Goal: Find contact information: Find contact information

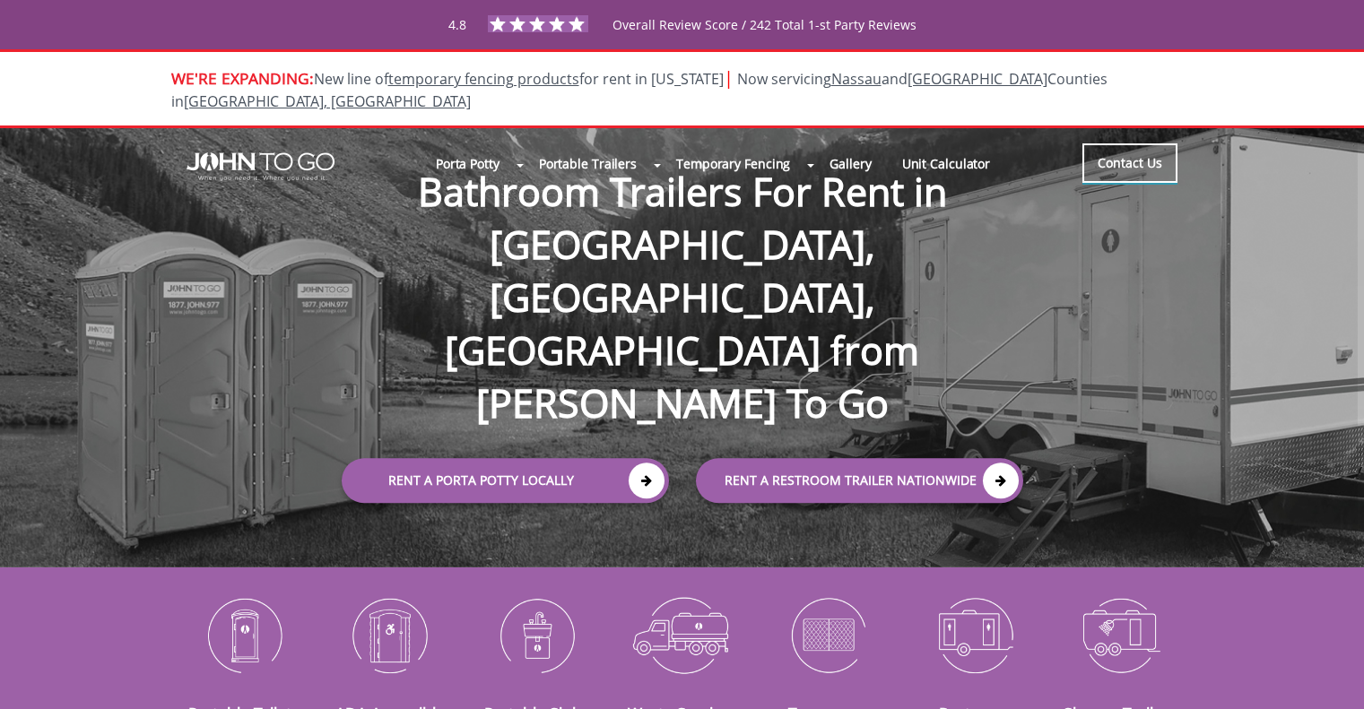
click at [1113, 149] on link "Contact Us" at bounding box center [1129, 162] width 95 height 39
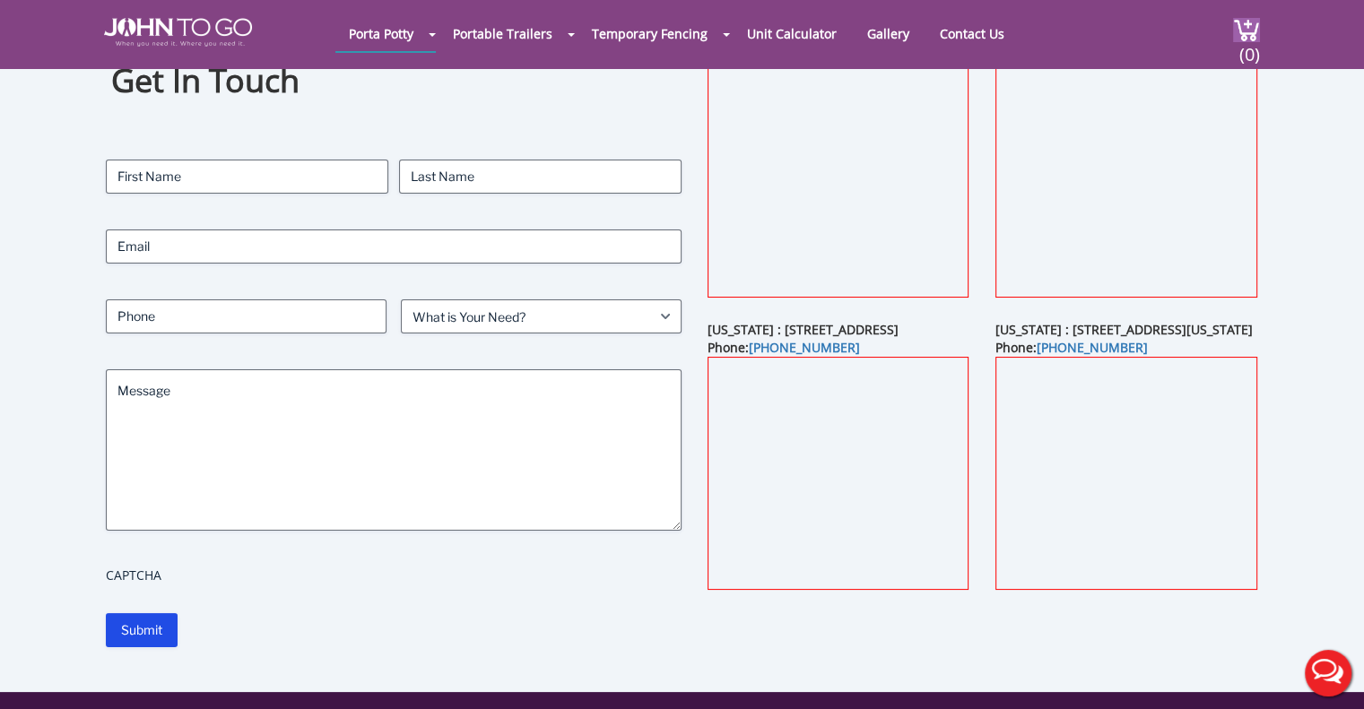
scroll to position [90, 0]
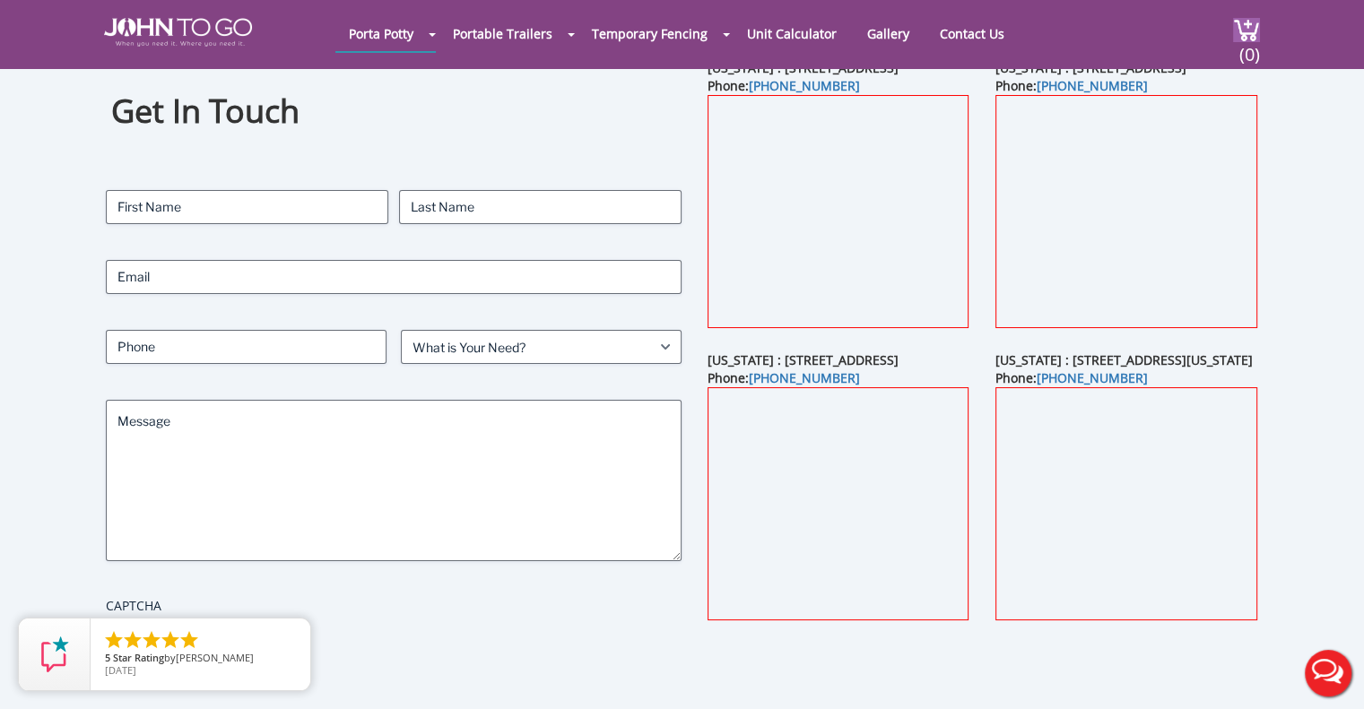
click at [1311, 398] on div "Get In Touch Contact Name First Last Email Phone What is Your Need? (Required) …" at bounding box center [682, 377] width 1364 height 689
click at [1288, 397] on div "Get In Touch Contact Name First Last Email Phone What is Your Need? (Required) …" at bounding box center [681, 377] width 1227 height 689
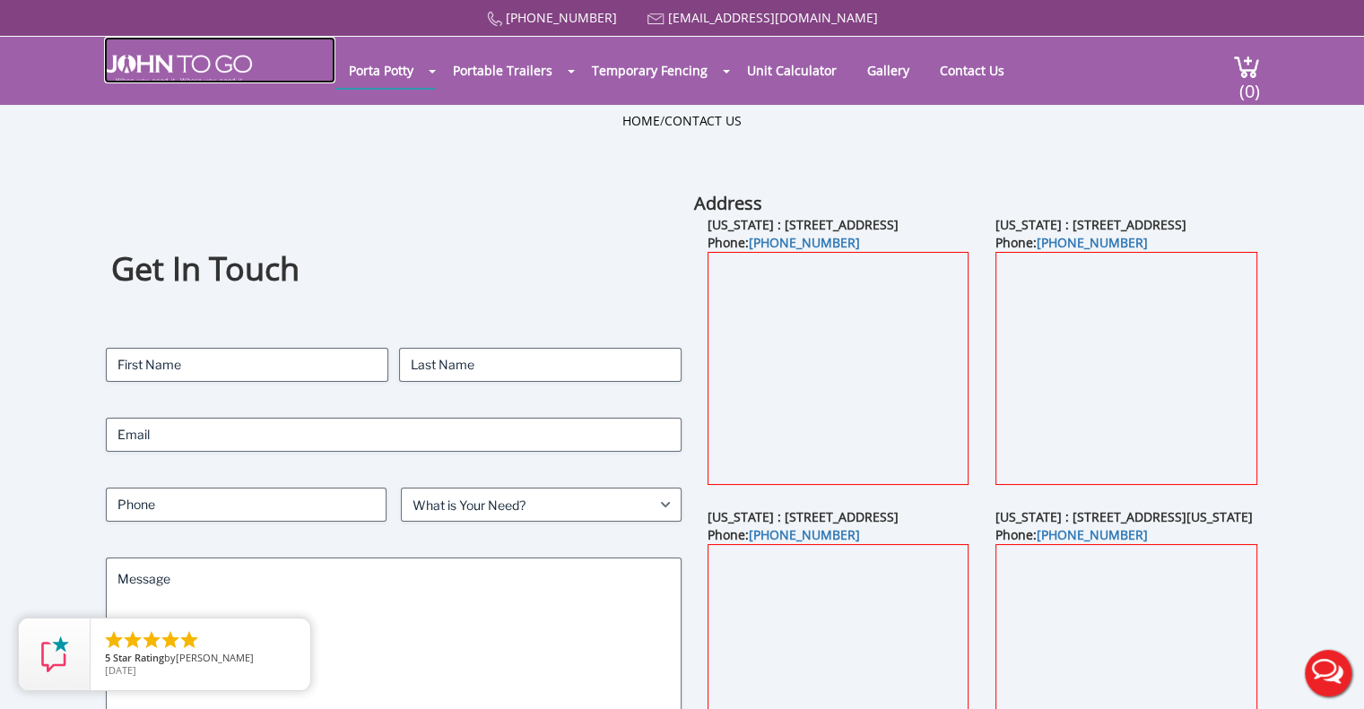
click at [195, 66] on img at bounding box center [178, 69] width 148 height 29
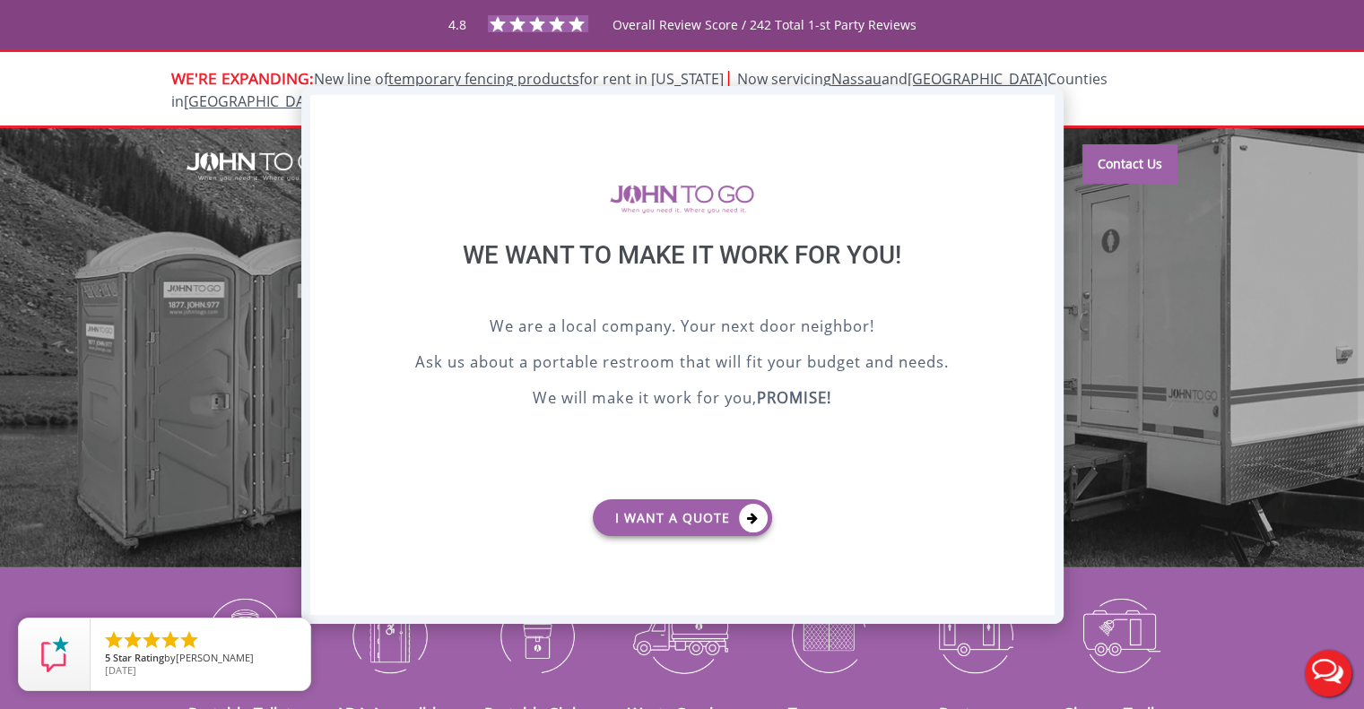
click at [1049, 113] on div "X" at bounding box center [1040, 110] width 28 height 30
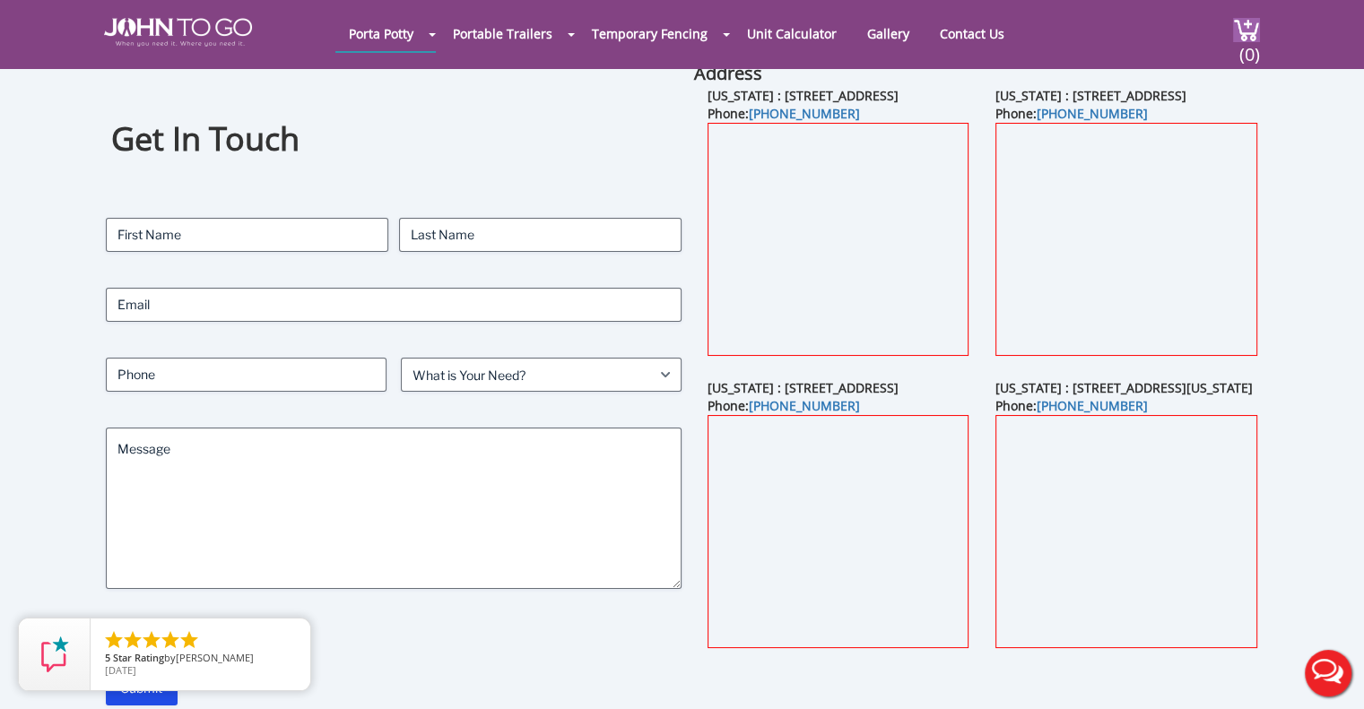
scroll to position [179, 0]
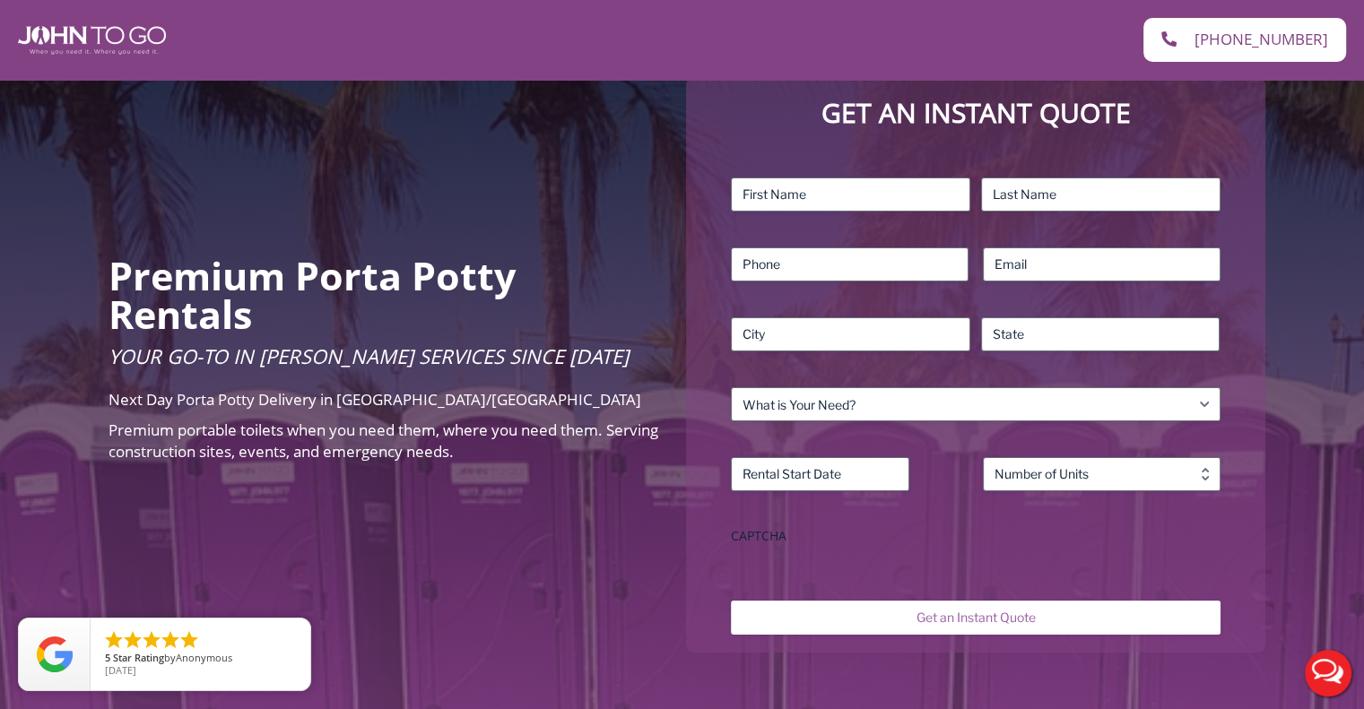
scroll to position [179, 0]
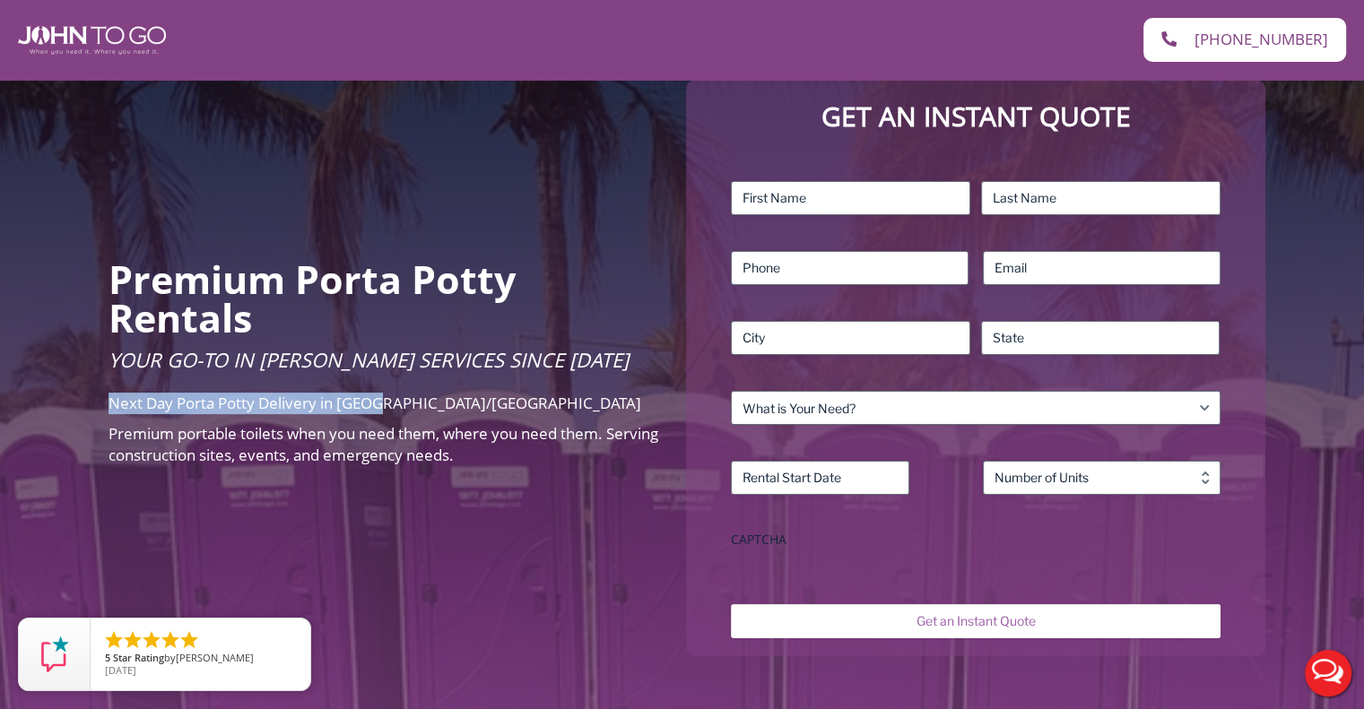
drag, startPoint x: 109, startPoint y: 404, endPoint x: 394, endPoint y: 404, distance: 284.2
click at [398, 407] on p "Next Day Porta Potty Delivery in NY/NJ" at bounding box center [383, 404] width 551 height 22
click at [385, 404] on p "Next Day Porta Potty Delivery in NY/NJ" at bounding box center [383, 404] width 551 height 22
drag, startPoint x: 377, startPoint y: 403, endPoint x: 341, endPoint y: 409, distance: 37.2
click at [341, 409] on span "Next Day Porta Potty Delivery in NY/NJ" at bounding box center [374, 403] width 533 height 21
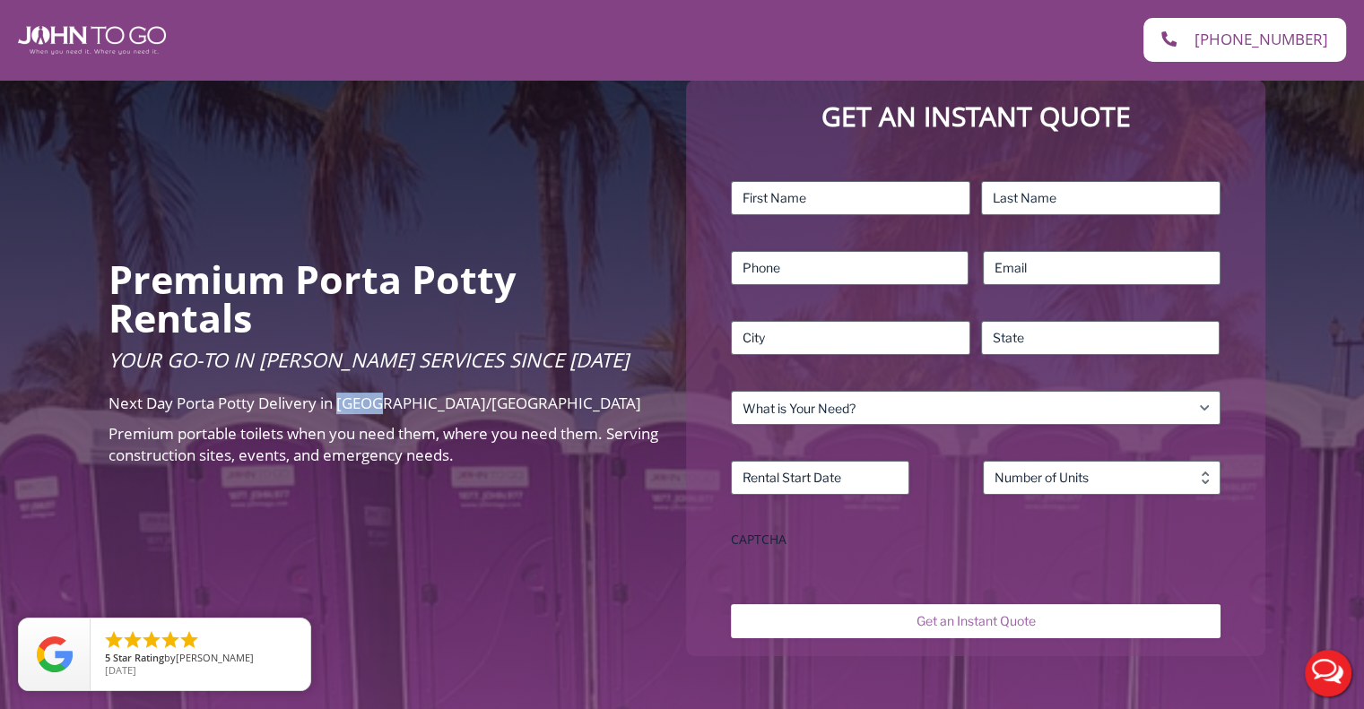
click at [386, 404] on p "Next Day Porta Potty Delivery in NY/NJ" at bounding box center [383, 404] width 551 height 22
click at [383, 408] on p "Next Day Porta Potty Delivery in NY/NJ" at bounding box center [383, 404] width 551 height 22
click at [387, 406] on p "Next Day Porta Potty Delivery in NY/NJ" at bounding box center [383, 404] width 551 height 22
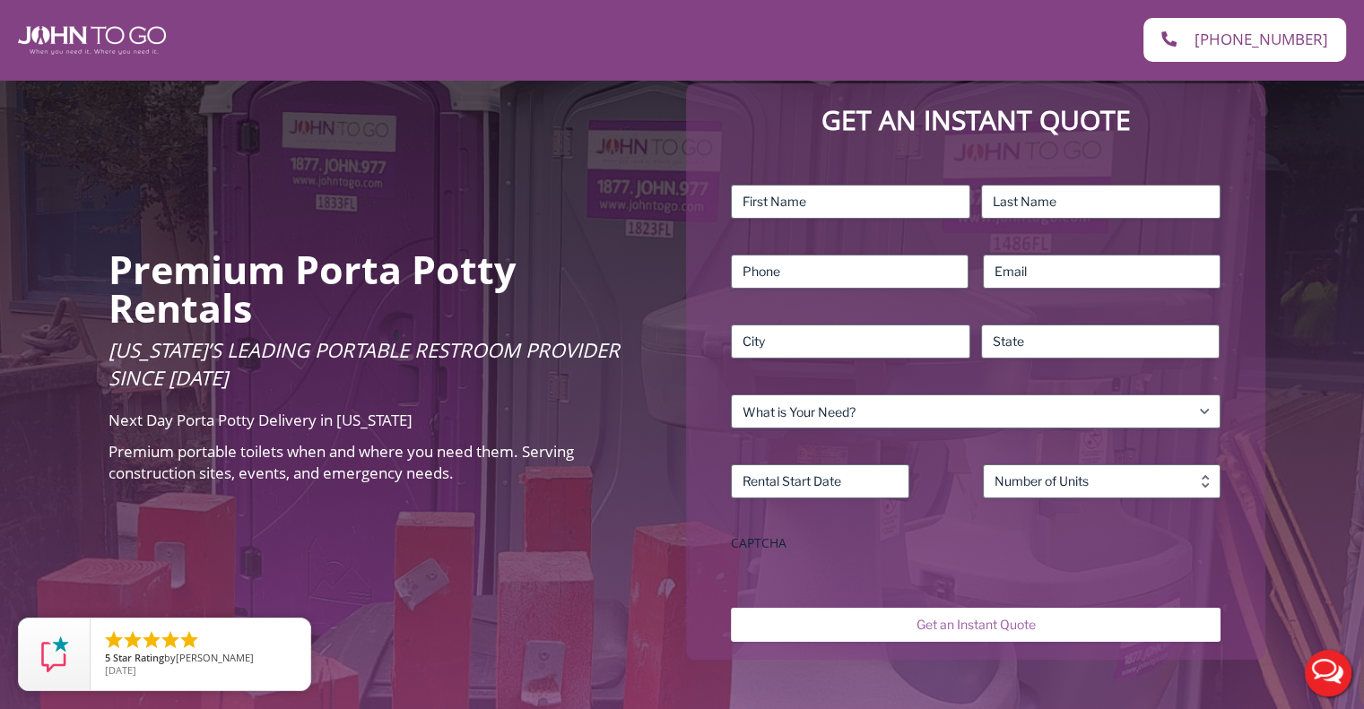
scroll to position [179, 0]
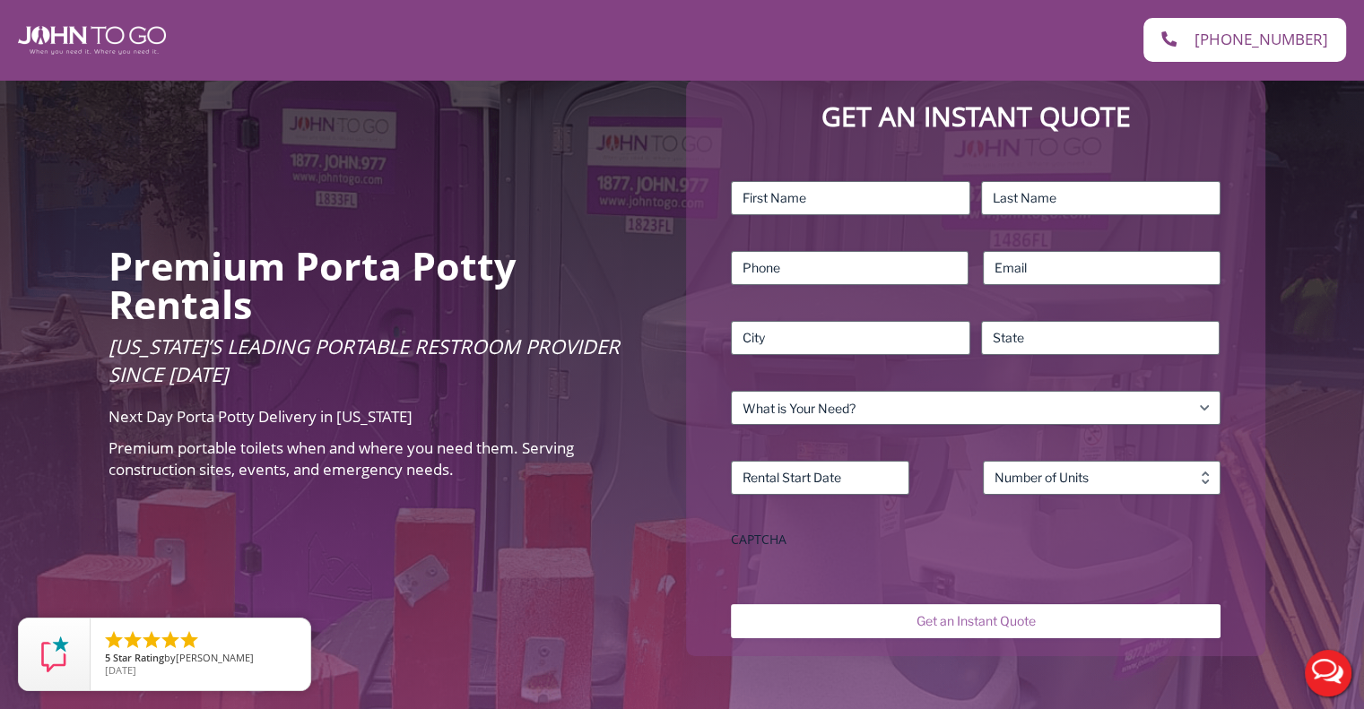
click at [605, 262] on h2 "Premium Porta Potty Rentals" at bounding box center [383, 285] width 551 height 77
drag, startPoint x: 337, startPoint y: 418, endPoint x: 412, endPoint y: 415, distance: 75.4
click at [412, 415] on p "Next Day Porta Potty Delivery in [US_STATE]" at bounding box center [383, 417] width 551 height 22
click at [421, 410] on p "Next Day Porta Potty Delivery in [US_STATE]" at bounding box center [383, 417] width 551 height 22
click at [228, 316] on h2 "Premium Porta Potty Rentals" at bounding box center [383, 285] width 551 height 77
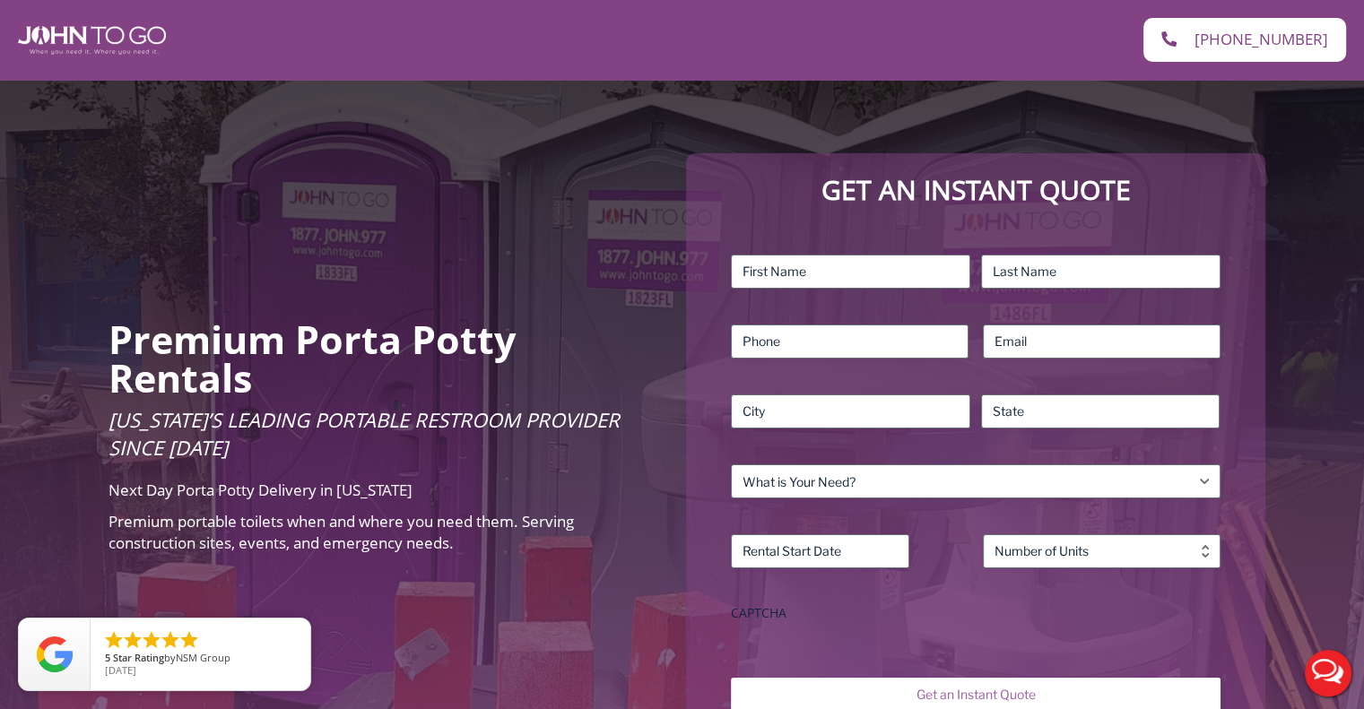
scroll to position [90, 0]
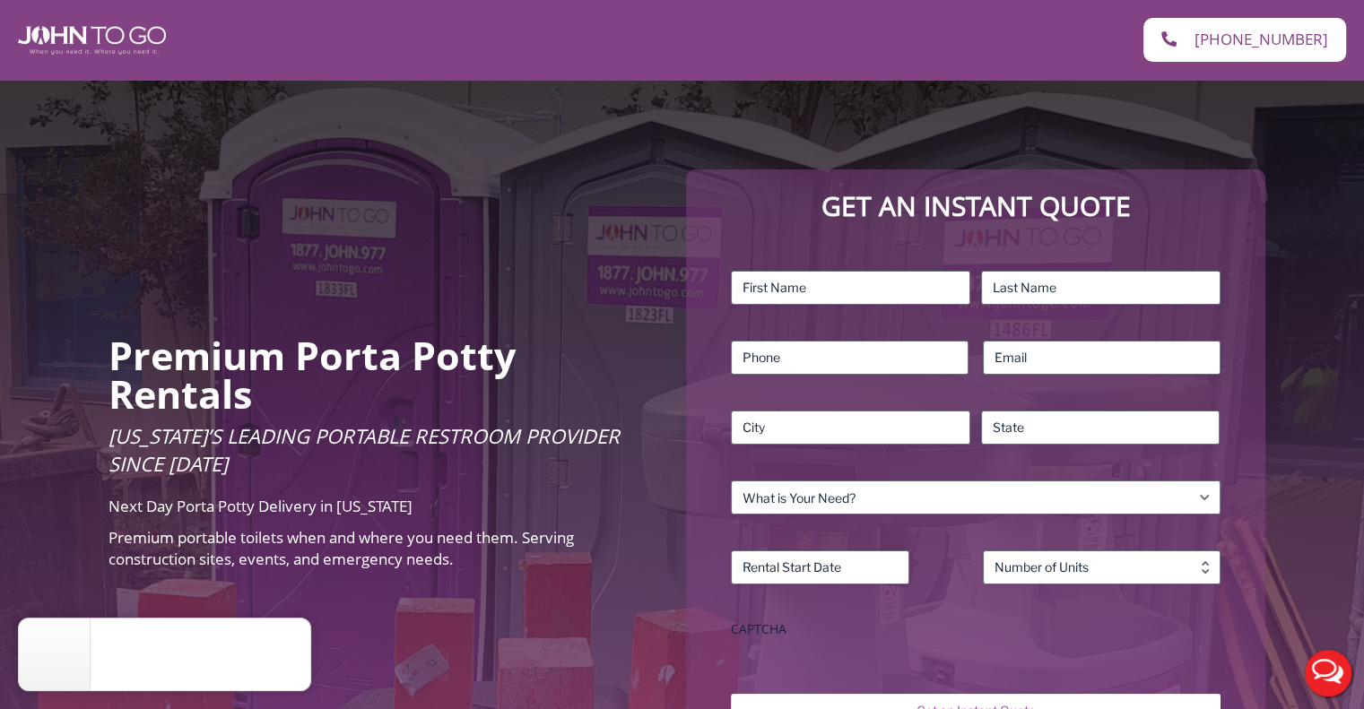
click at [753, 100] on div "Premium Porta Potty Rentals [US_STATE]’s Leading Portable Restroom Provider Sin…" at bounding box center [682, 457] width 1364 height 935
click at [800, 51] on div "[PHONE_NUMBER]" at bounding box center [1022, 40] width 646 height 44
drag, startPoint x: 544, startPoint y: 173, endPoint x: 846, endPoint y: 28, distance: 335.2
click at [545, 173] on div "Premium Porta Potty Rentals [US_STATE]’s Leading Portable Restroom Provider Sin…" at bounding box center [682, 457] width 1364 height 935
